Goal: Navigation & Orientation: Find specific page/section

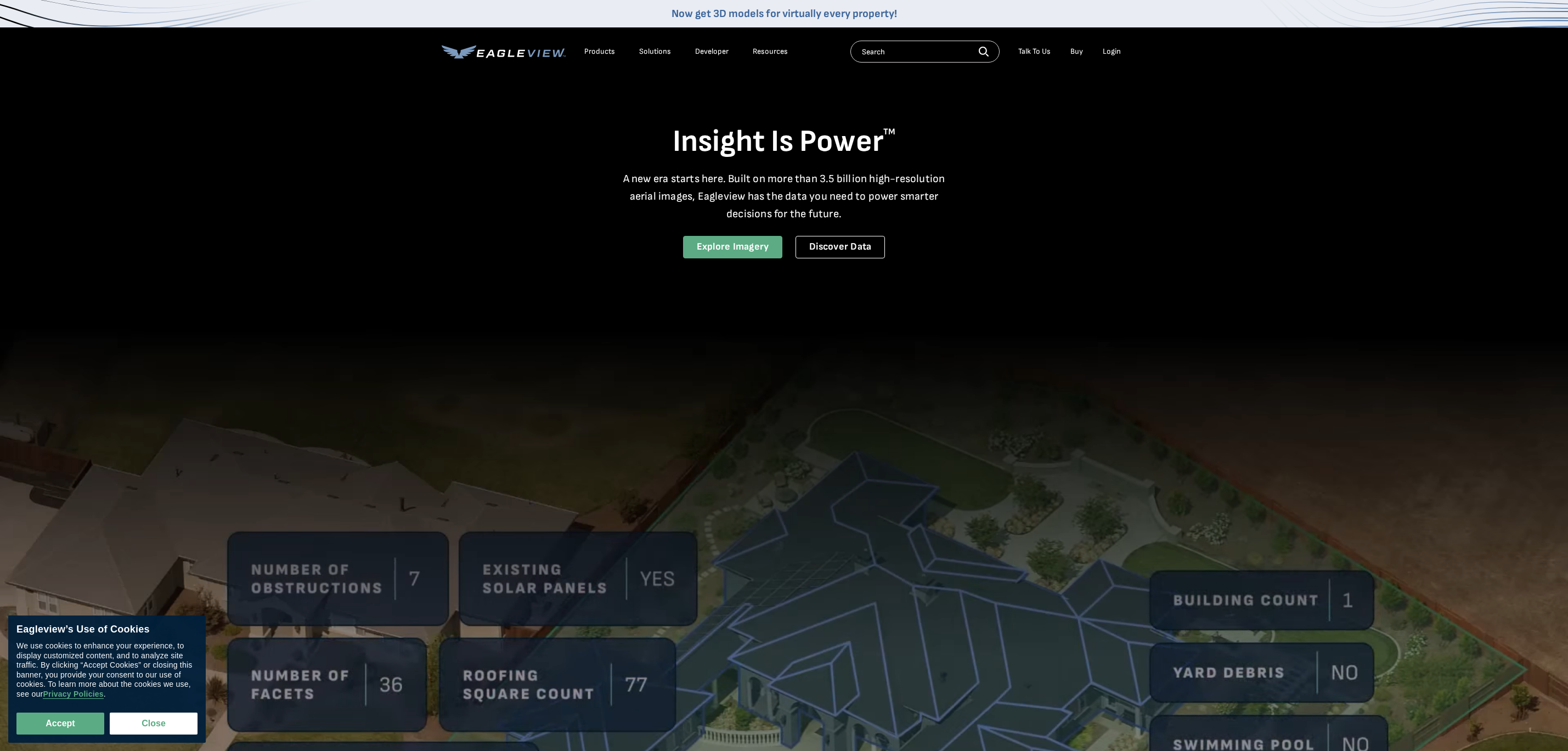
click at [747, 243] on link "Explore Imagery" at bounding box center [733, 247] width 100 height 23
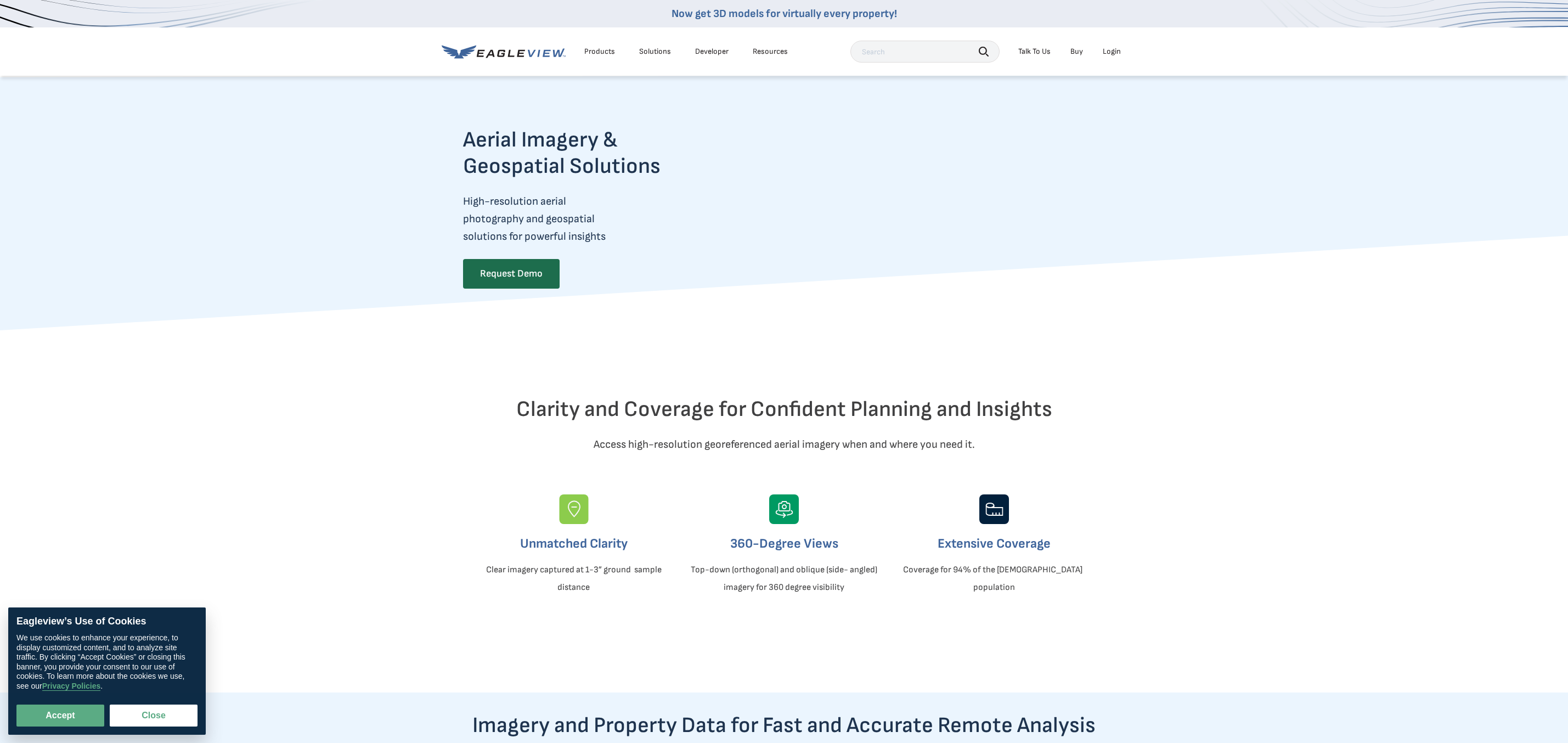
click at [606, 51] on div "Products" at bounding box center [600, 52] width 30 height 10
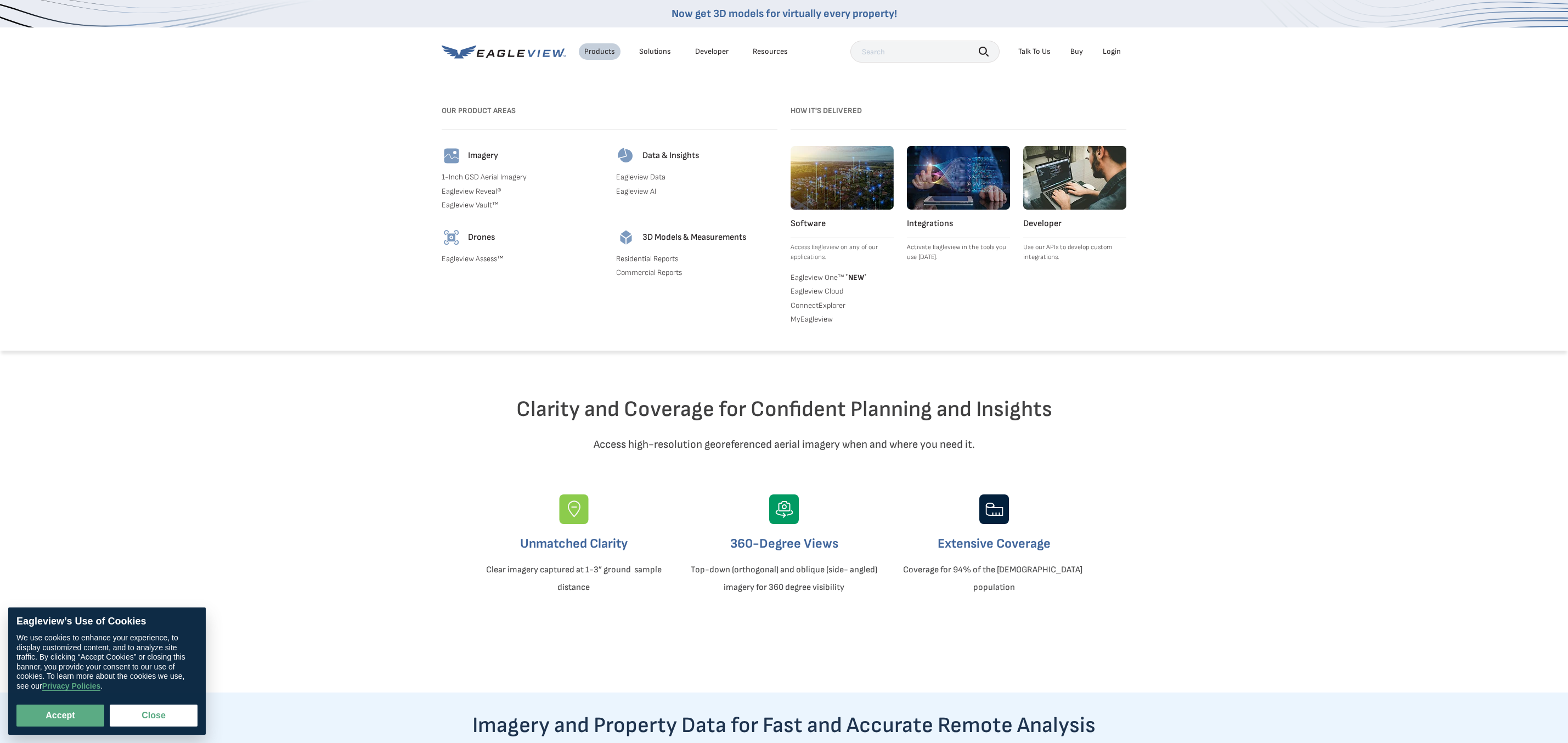
click at [659, 49] on div "Solutions" at bounding box center [655, 52] width 32 height 10
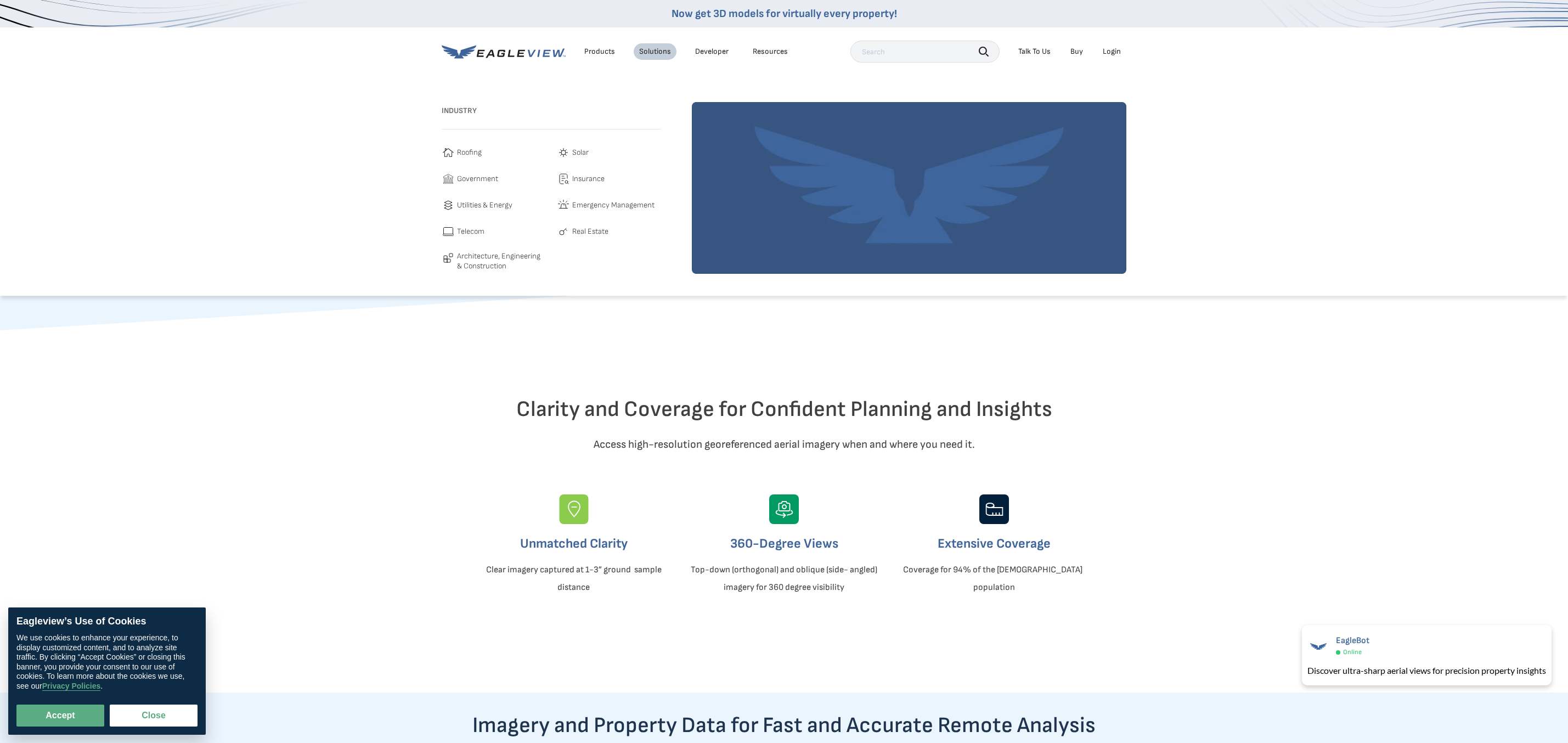
click at [772, 48] on div "Resources" at bounding box center [771, 52] width 35 height 10
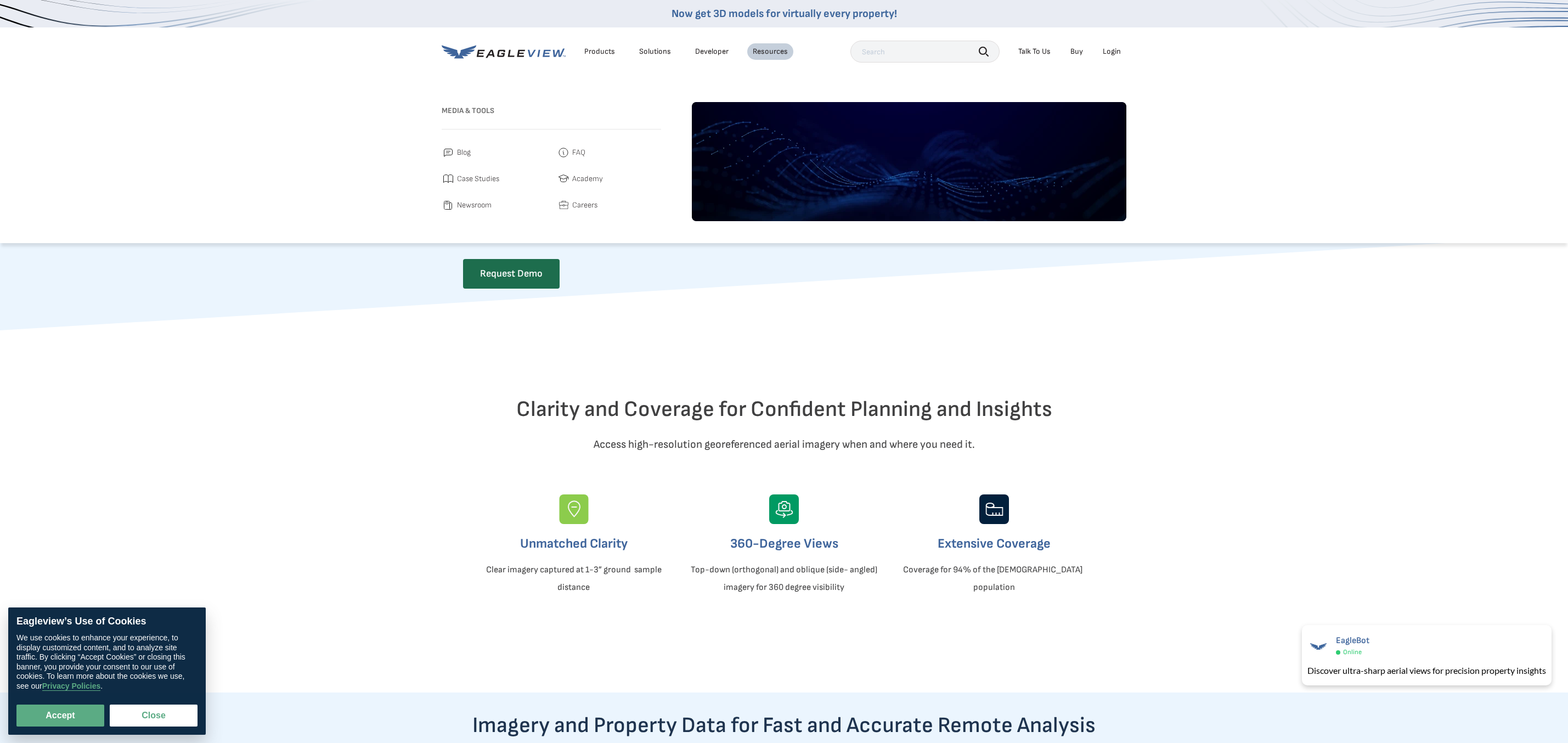
click at [719, 53] on link "Developer" at bounding box center [712, 52] width 33 height 10
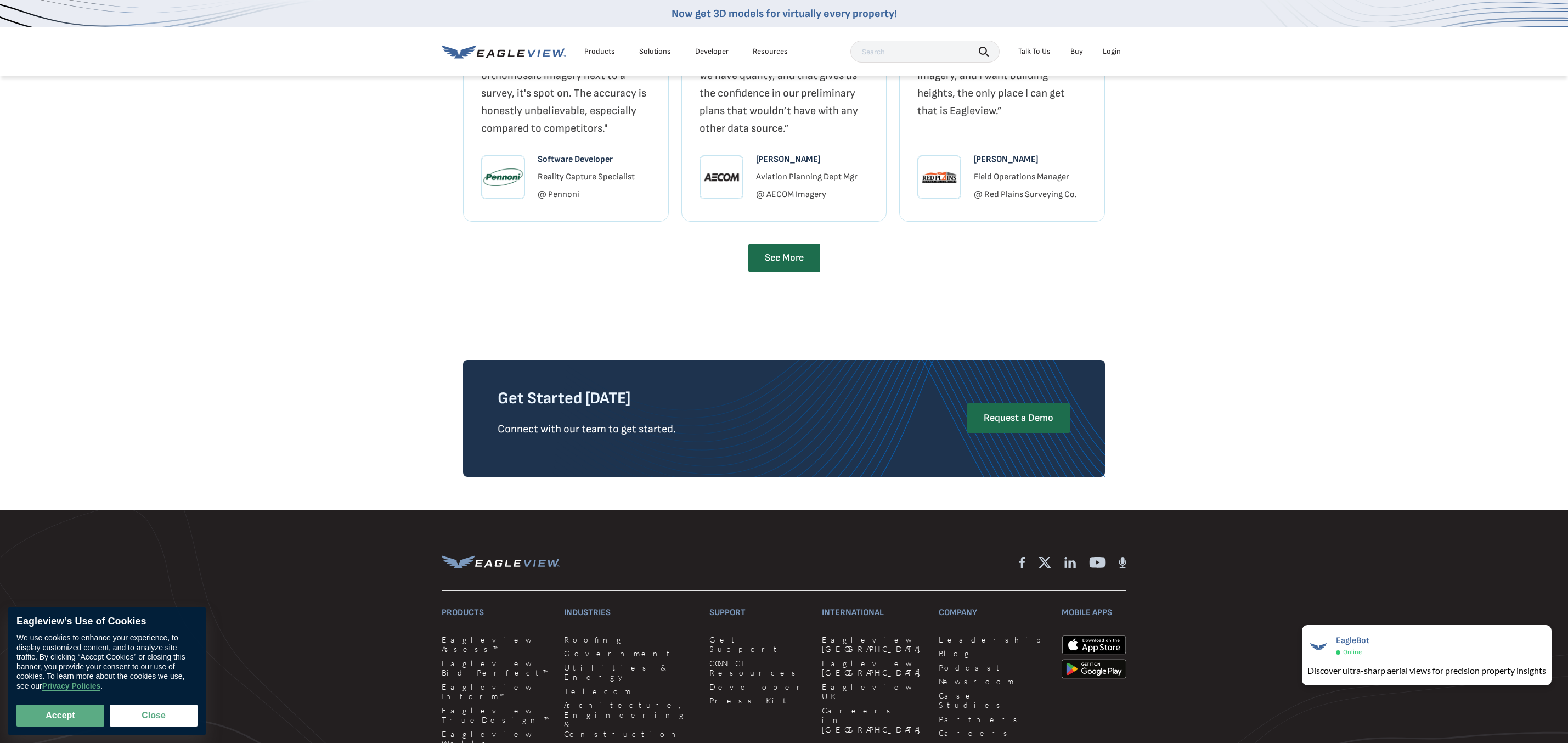
scroll to position [2643, 0]
